Goal: Find specific page/section: Find specific page/section

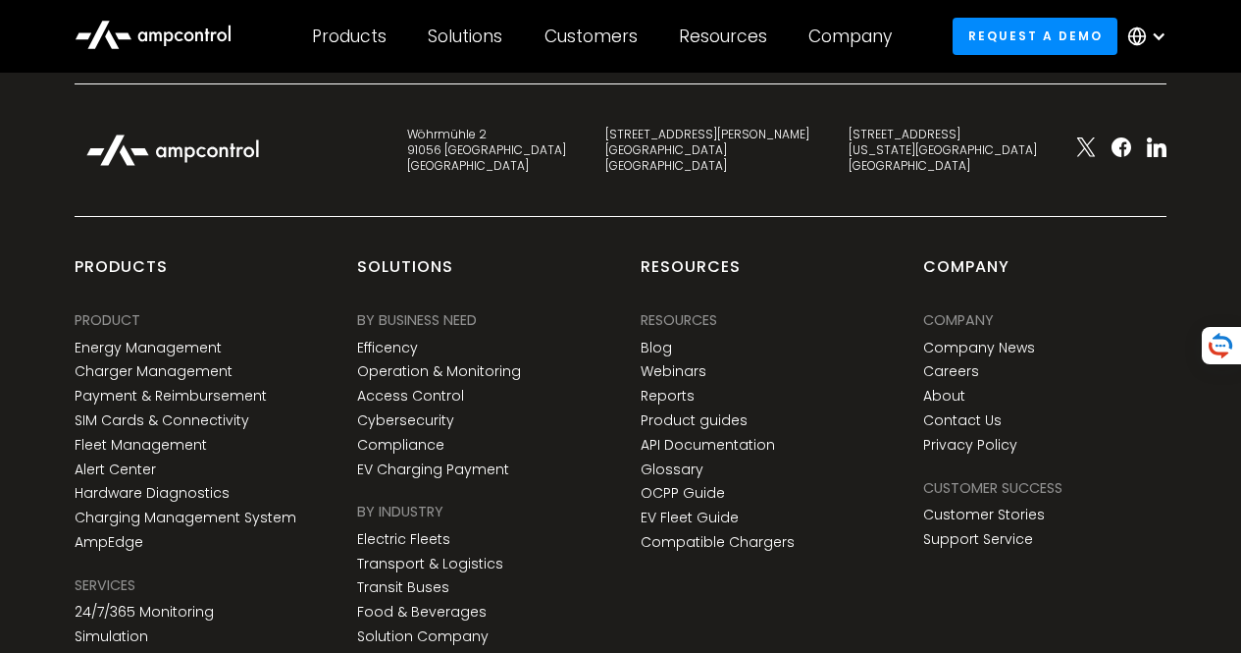
scroll to position [7449, 0]
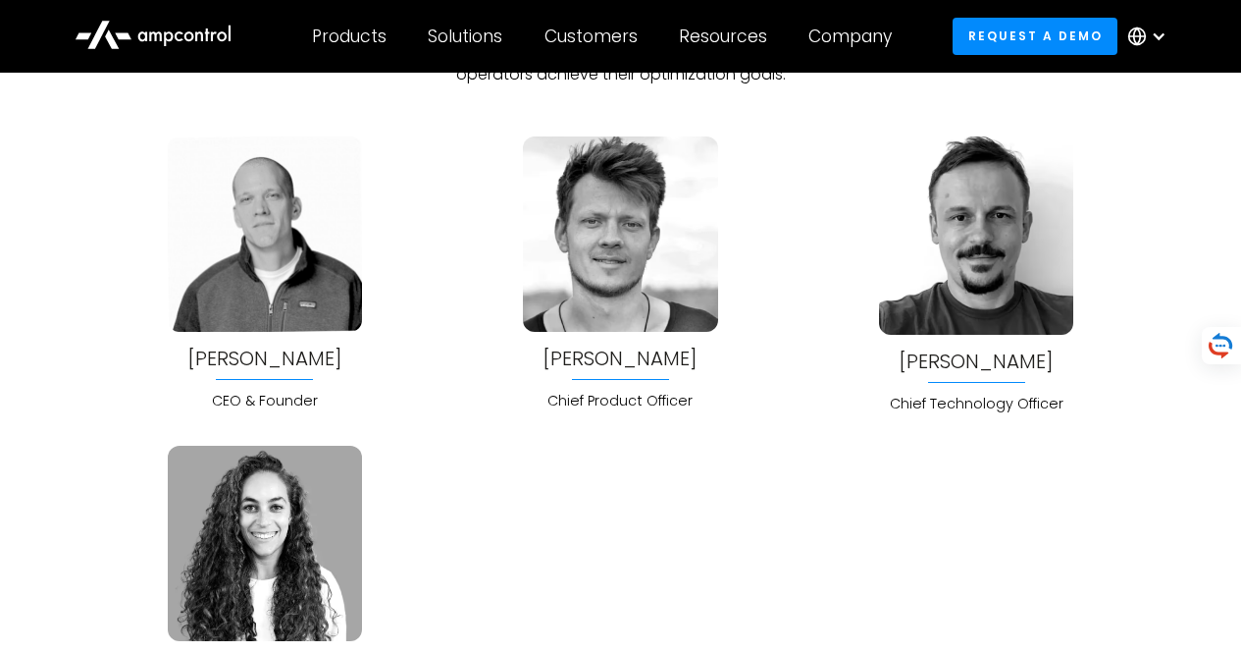
scroll to position [5005, 0]
click at [281, 228] on img at bounding box center [265, 233] width 194 height 194
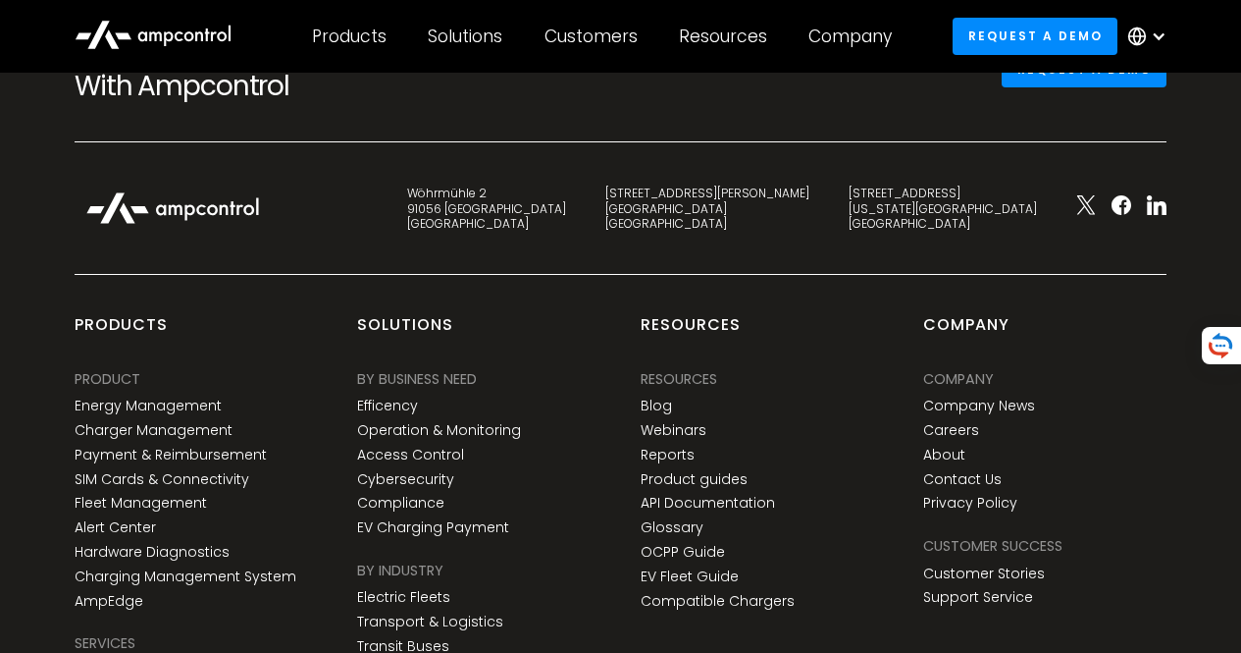
scroll to position [7342, 0]
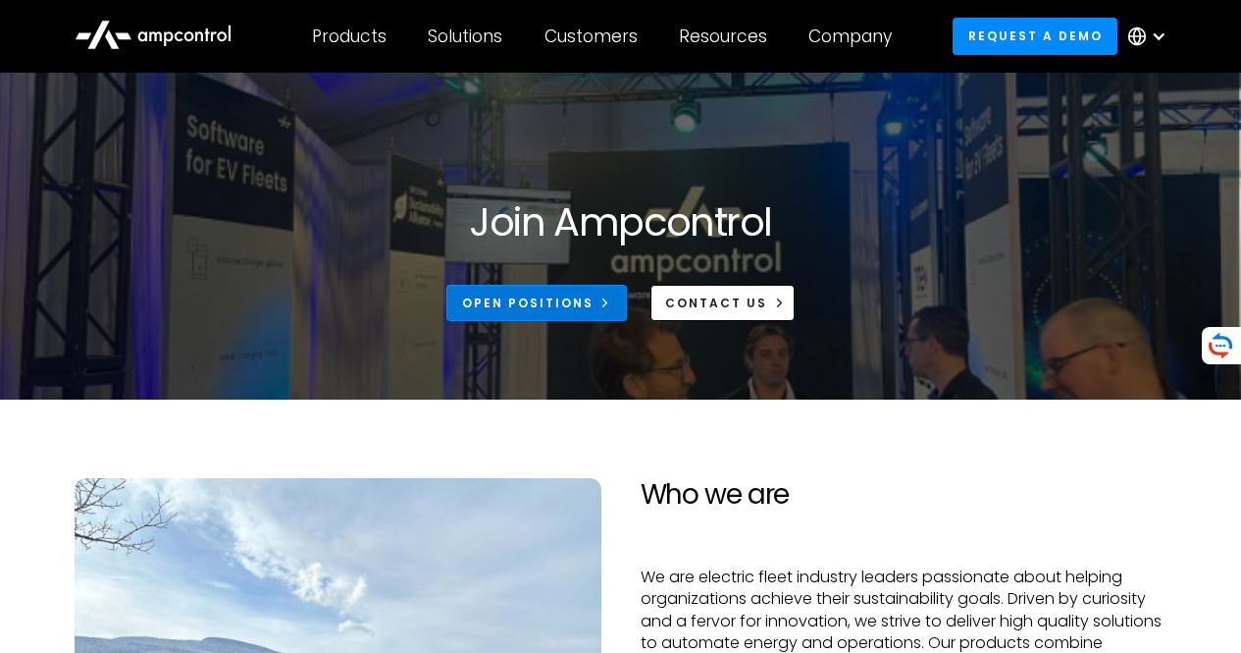
click at [547, 299] on div "Open Positions" at bounding box center [528, 303] width 132 height 18
